Goal: Find specific page/section: Find specific page/section

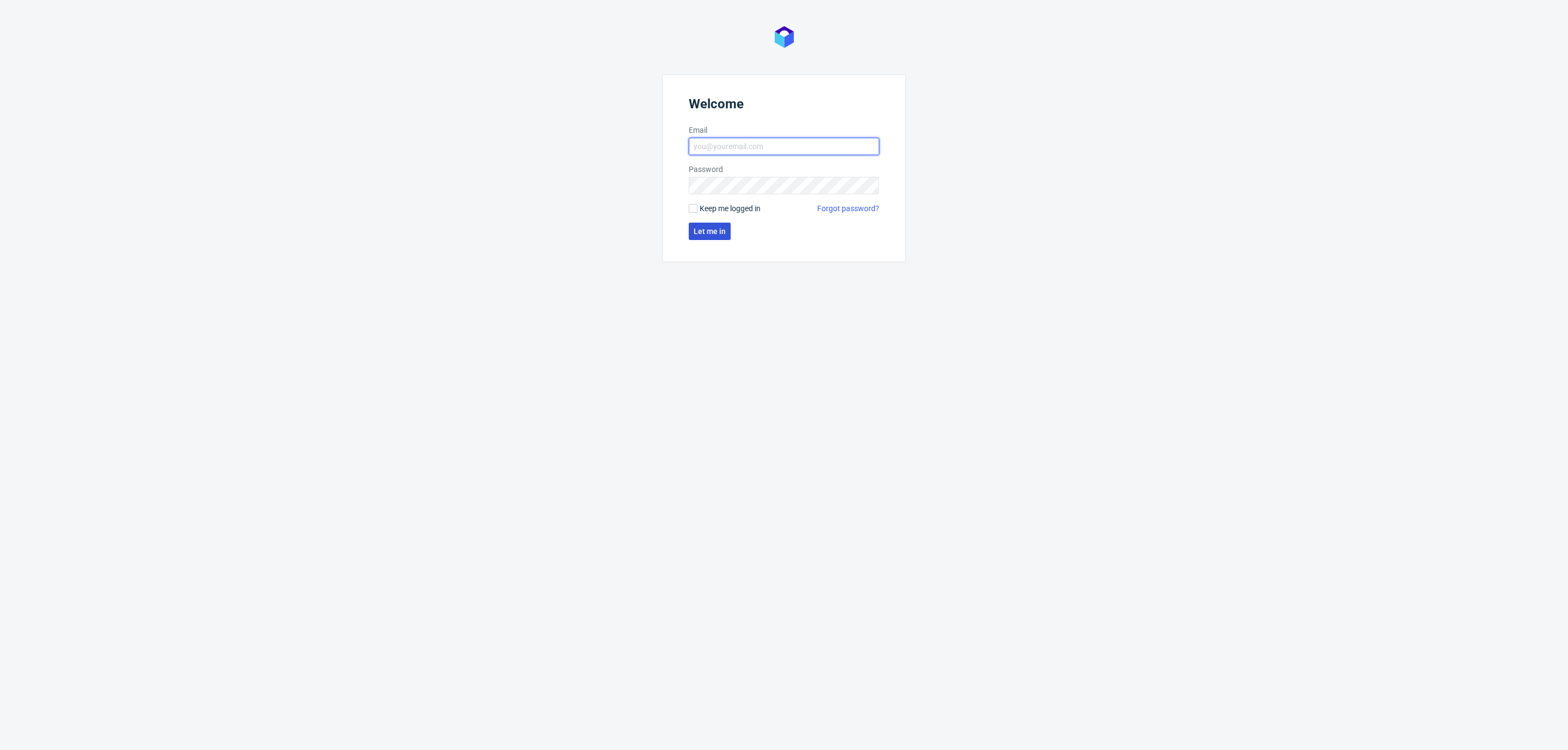
type input "[EMAIL_ADDRESS][DOMAIN_NAME]"
click at [706, 229] on span "Let me in" at bounding box center [709, 231] width 32 height 8
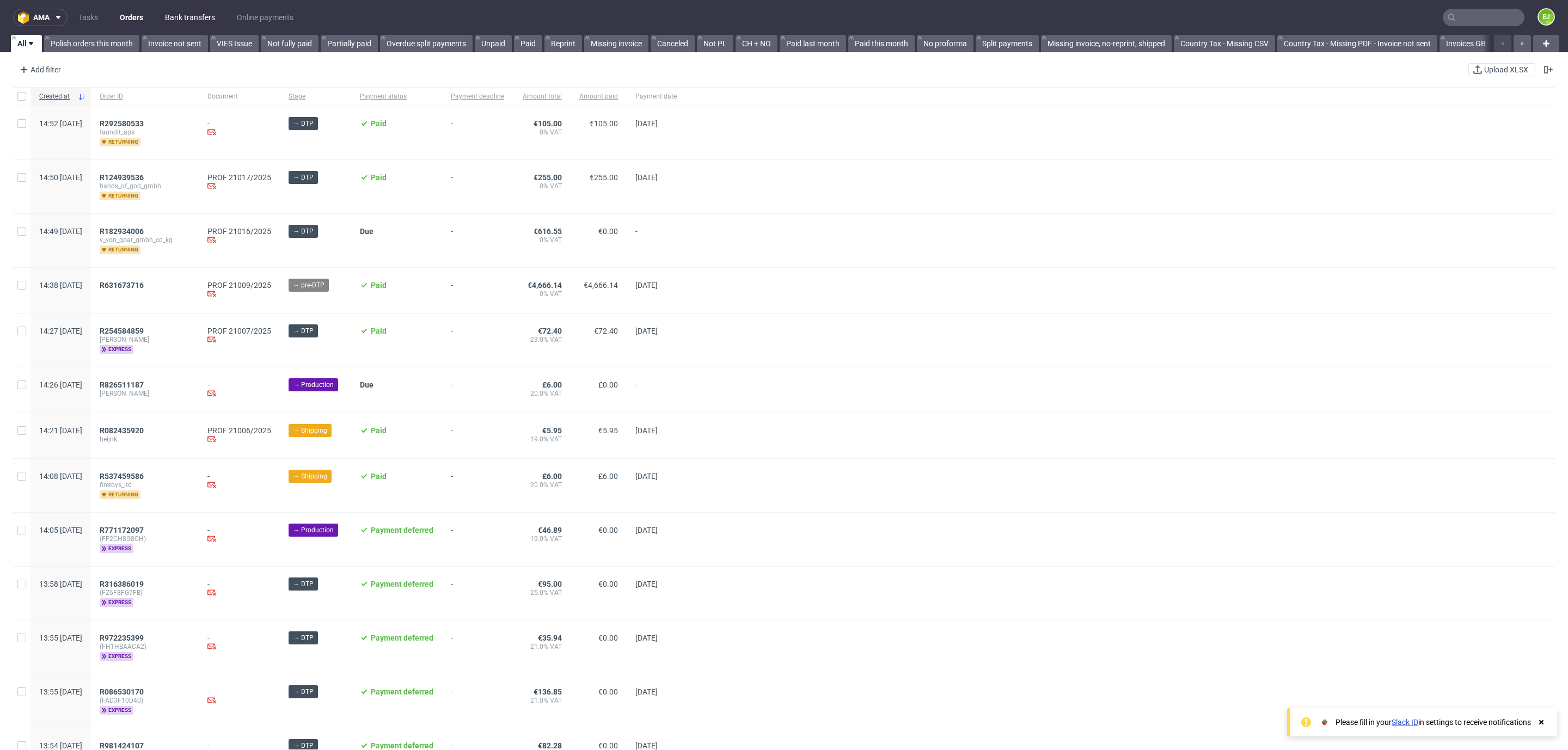
click at [187, 12] on link "Bank transfers" at bounding box center [189, 18] width 63 height 18
